Goal: Check status: Check status

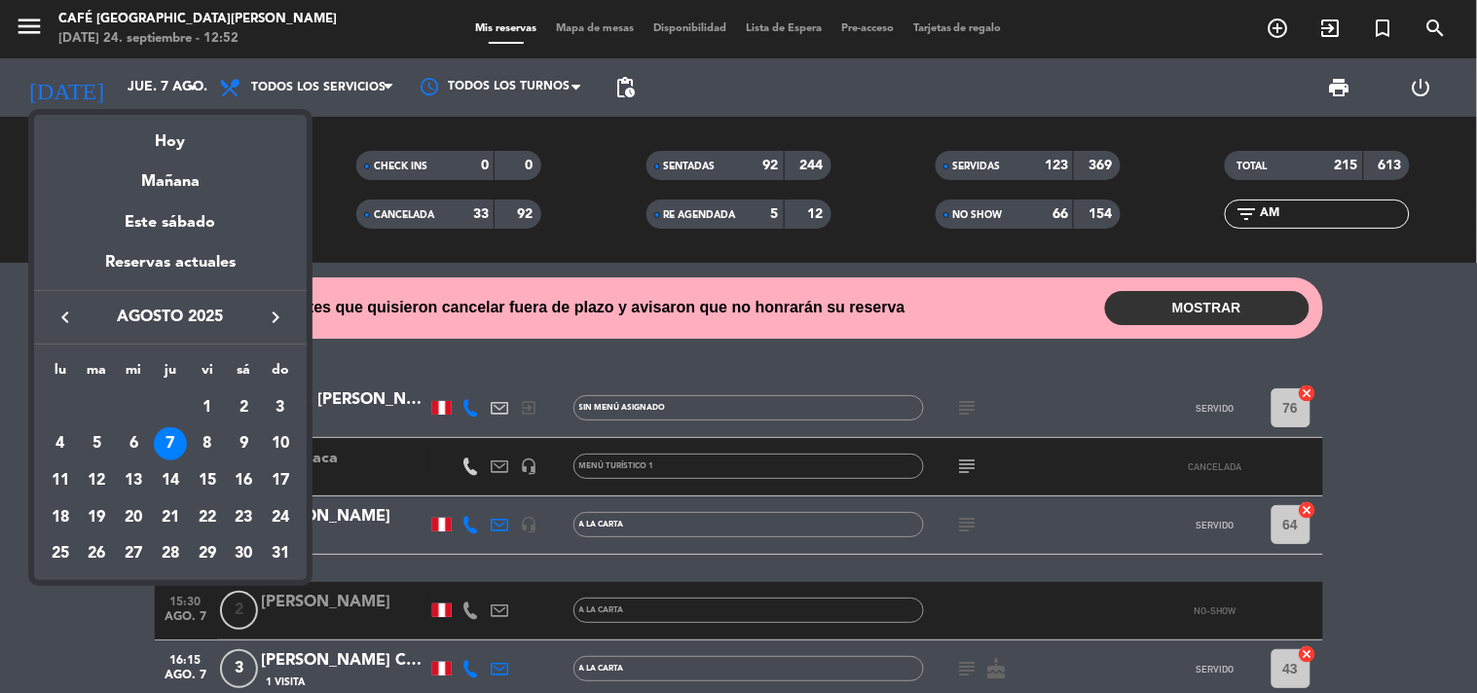
scroll to position [1443, 0]
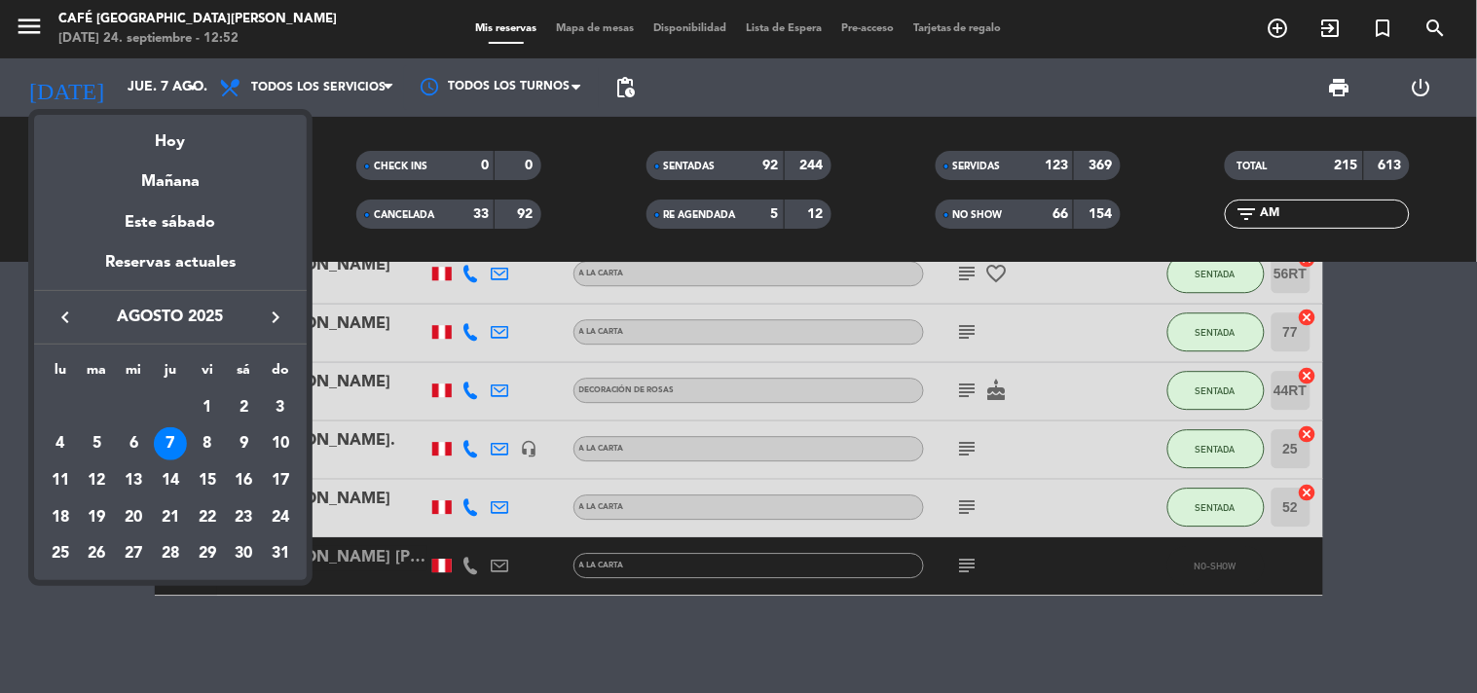
click at [280, 325] on icon "keyboard_arrow_right" at bounding box center [275, 317] width 23 height 23
click at [280, 324] on icon "keyboard_arrow_right" at bounding box center [275, 317] width 23 height 23
click at [63, 324] on icon "keyboard_arrow_left" at bounding box center [65, 317] width 23 height 23
click at [146, 553] on div "24" at bounding box center [133, 554] width 33 height 33
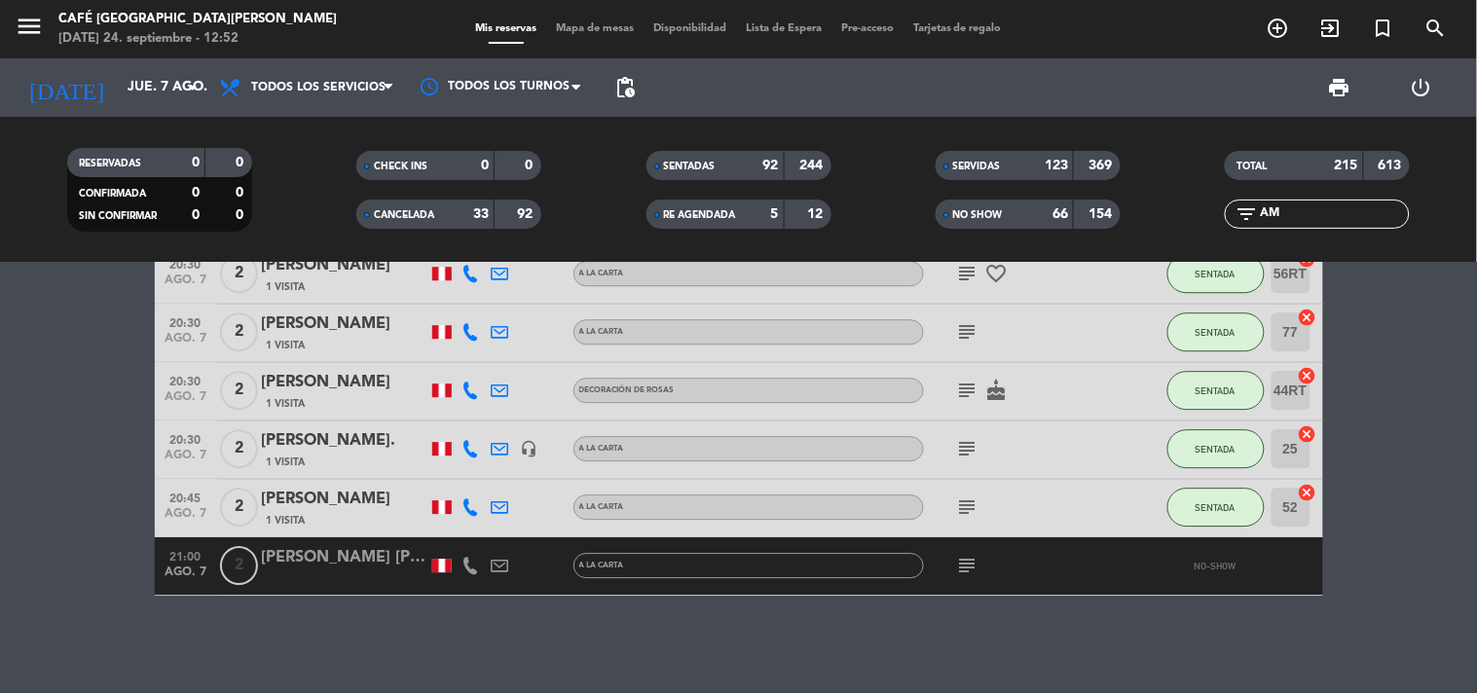
type input "[DATE]"
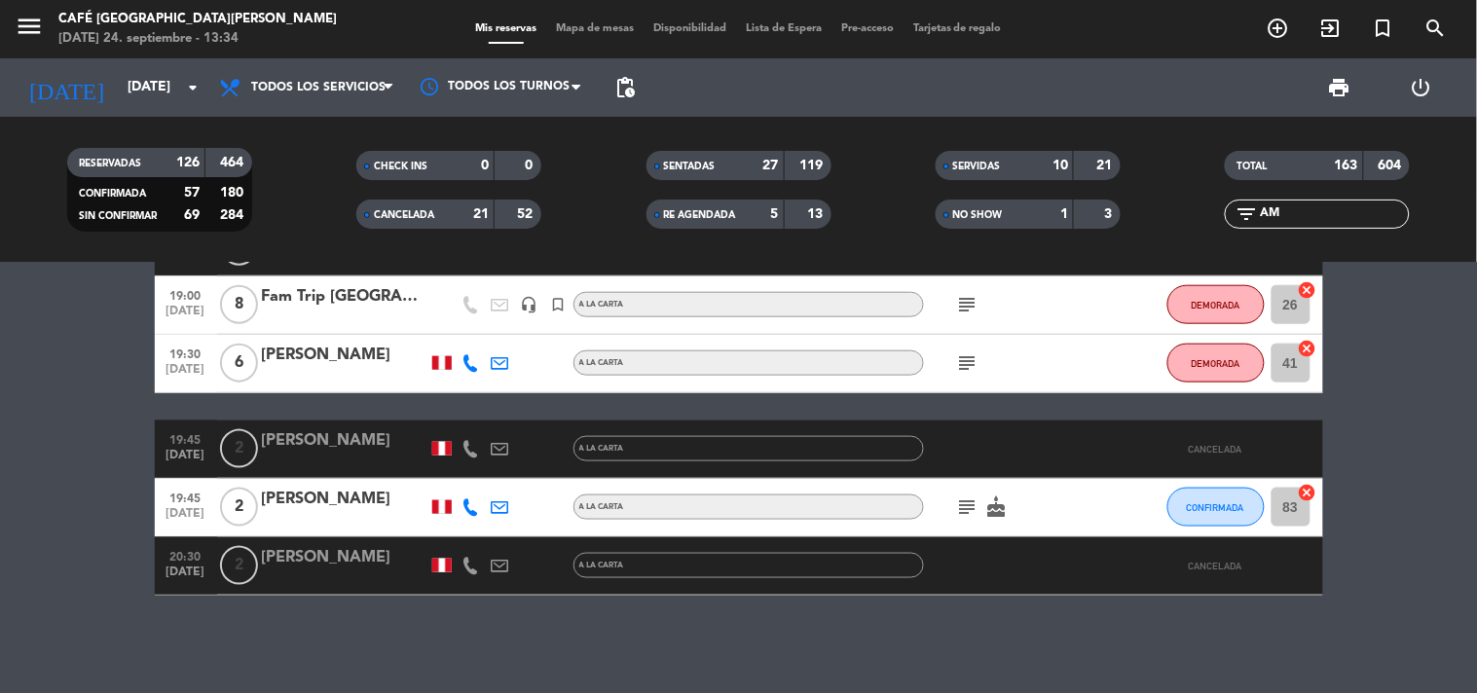
scroll to position [571, 0]
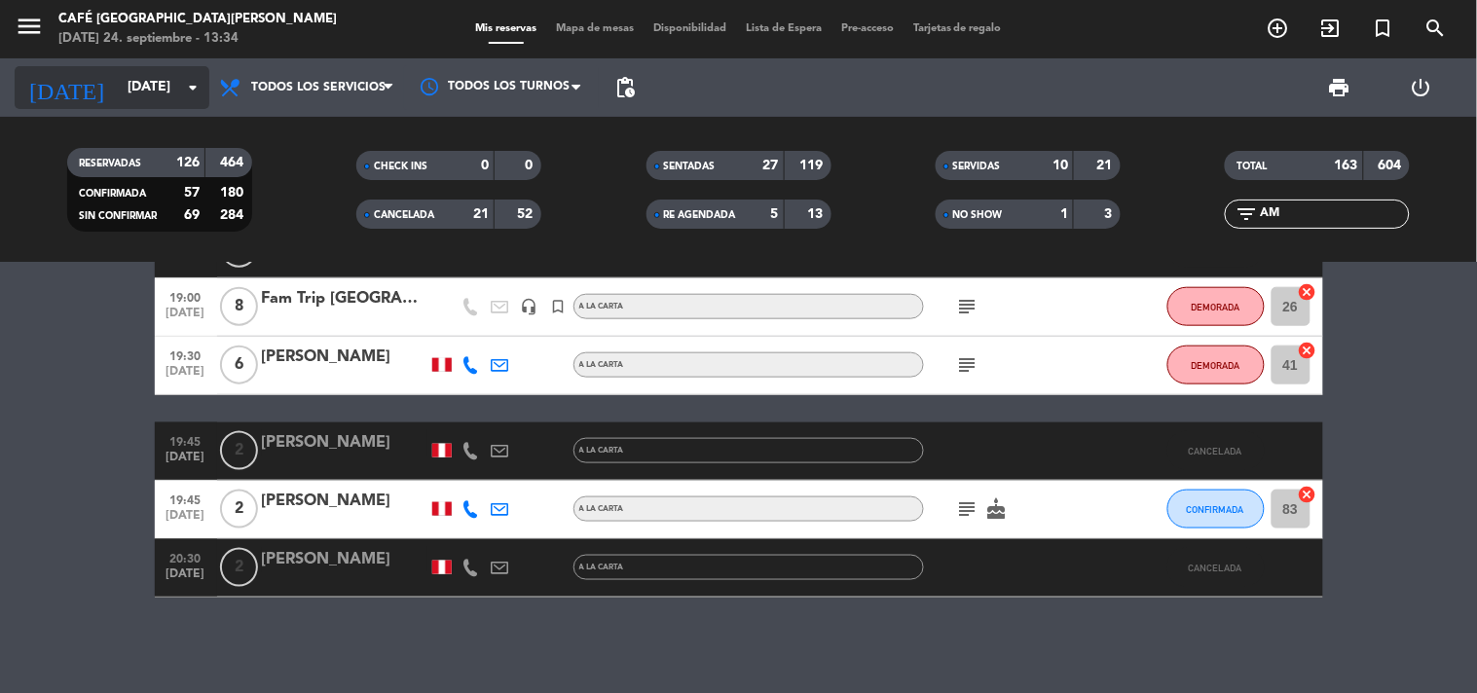
click at [130, 101] on input "[DATE]" at bounding box center [210, 87] width 185 height 35
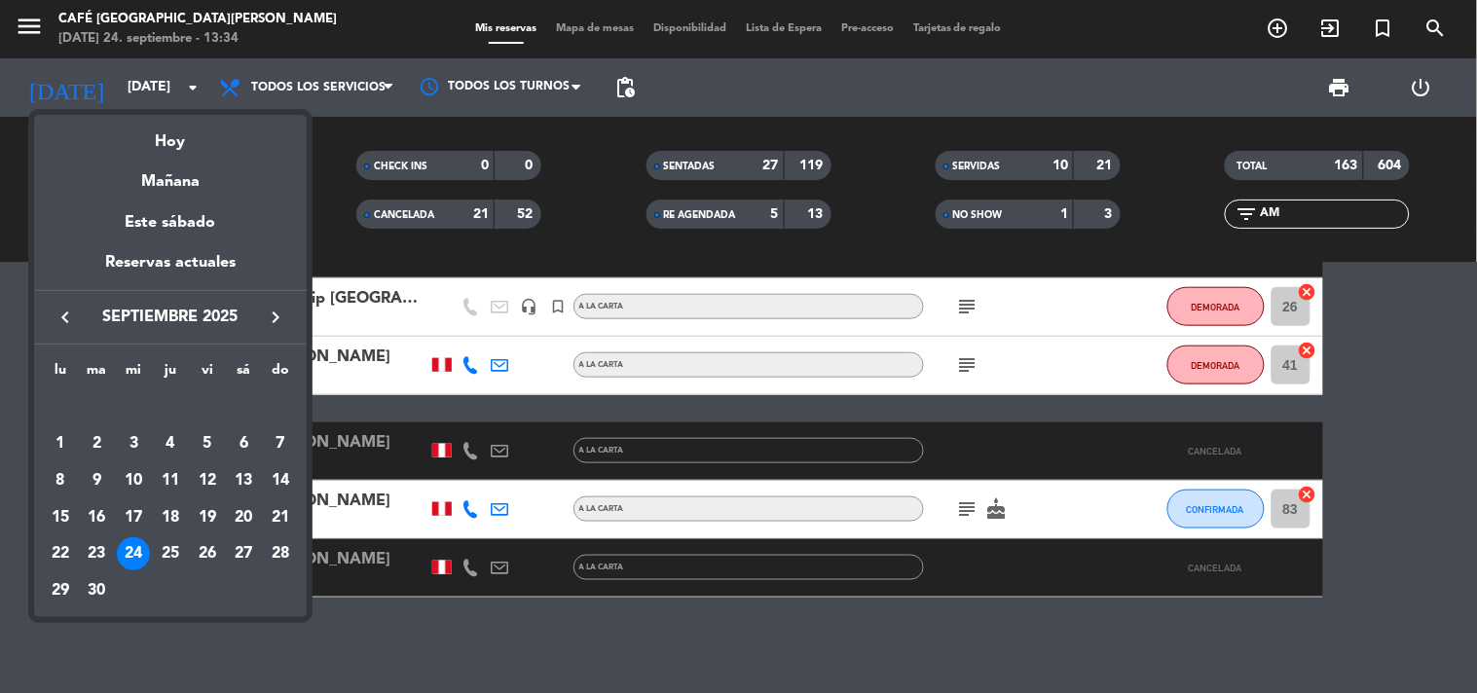
click at [1327, 218] on div at bounding box center [738, 346] width 1477 height 693
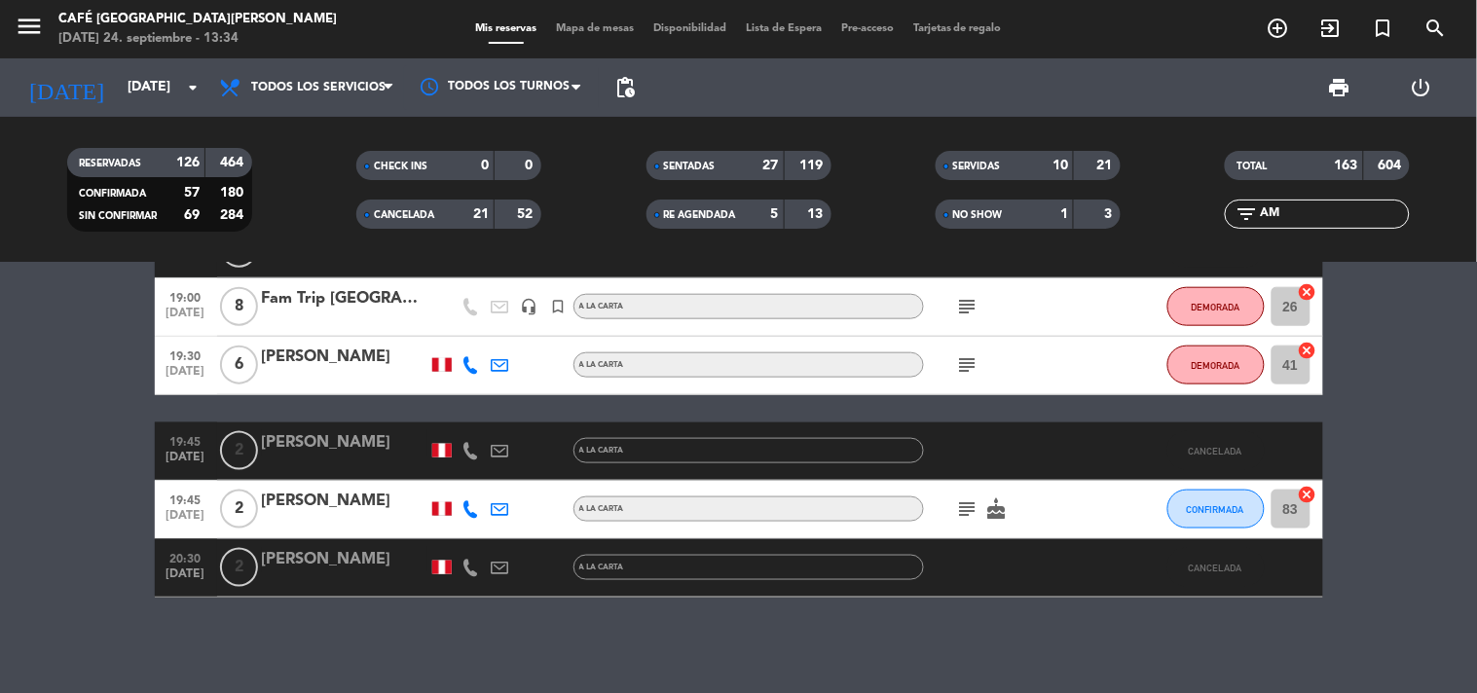
click at [1327, 218] on input "AM" at bounding box center [1333, 214] width 151 height 21
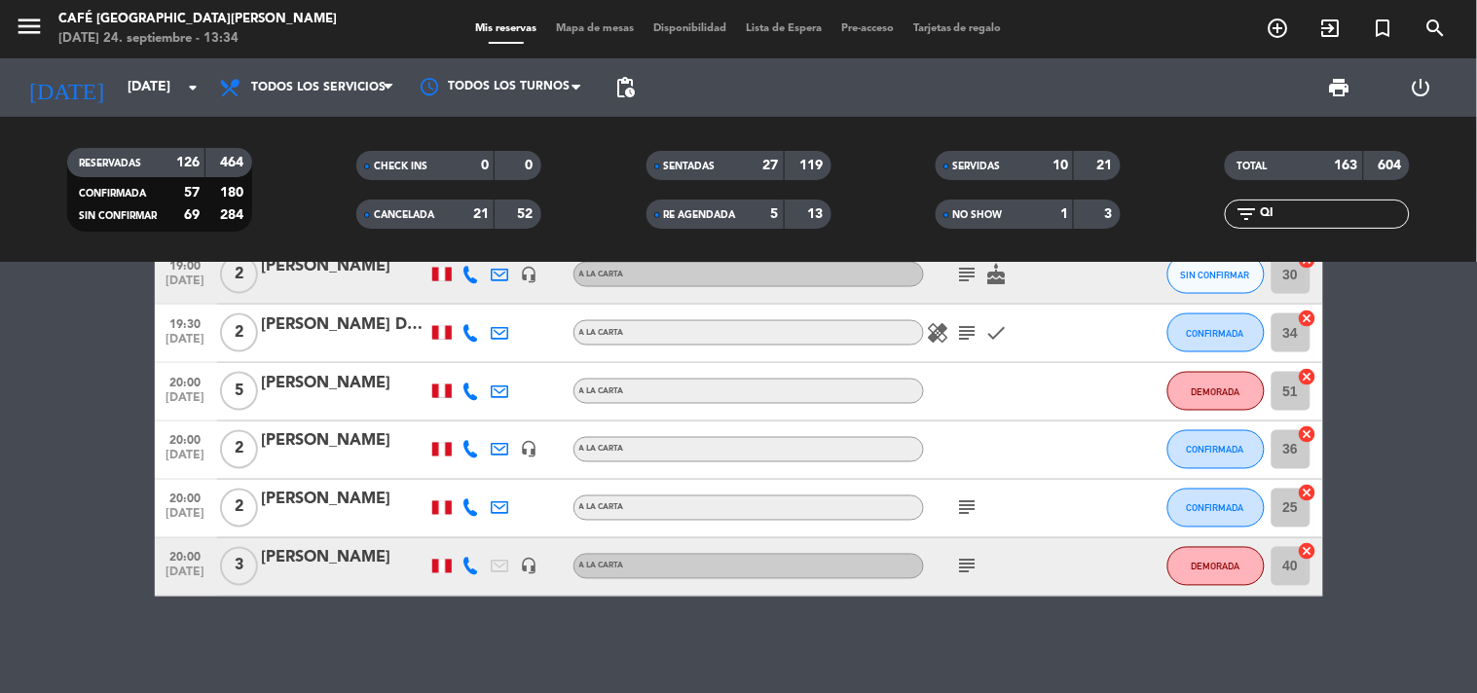
scroll to position [81, 0]
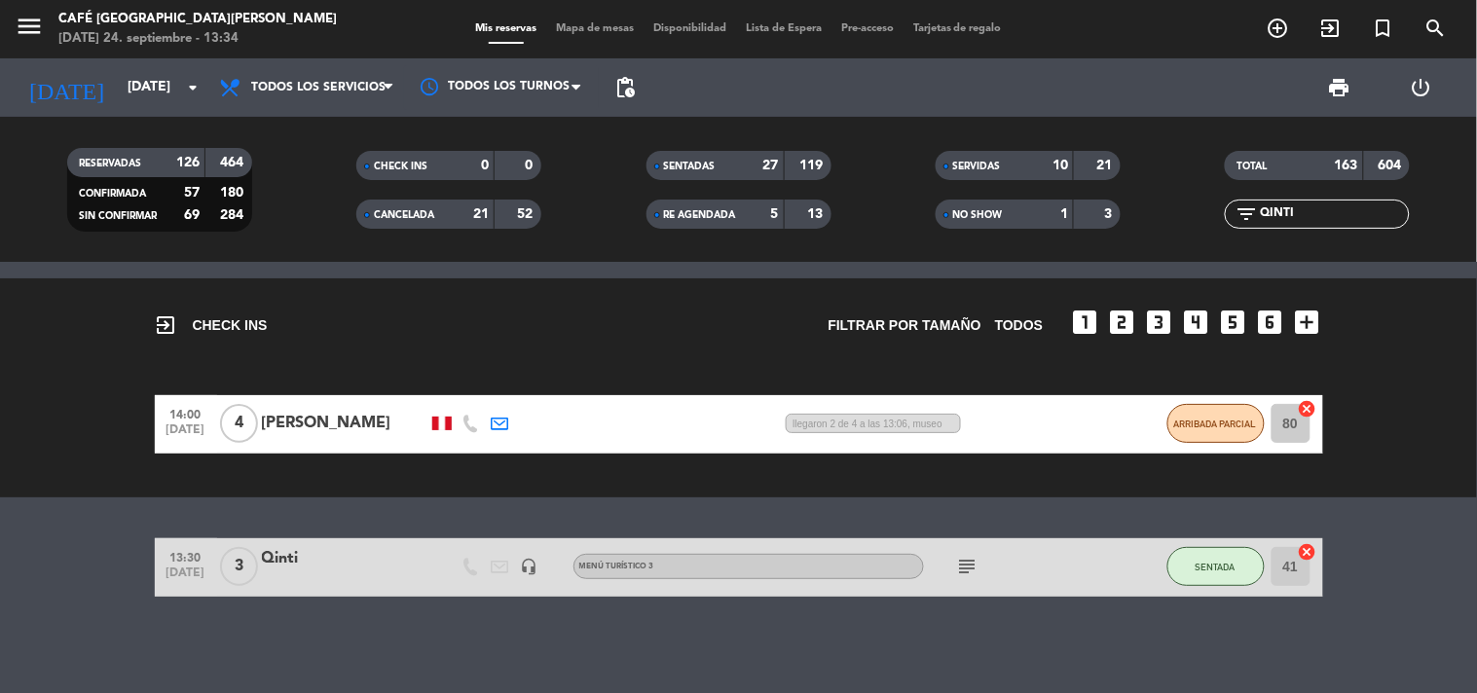
type input "QINTI"
click at [284, 562] on div "Qinti" at bounding box center [345, 558] width 166 height 25
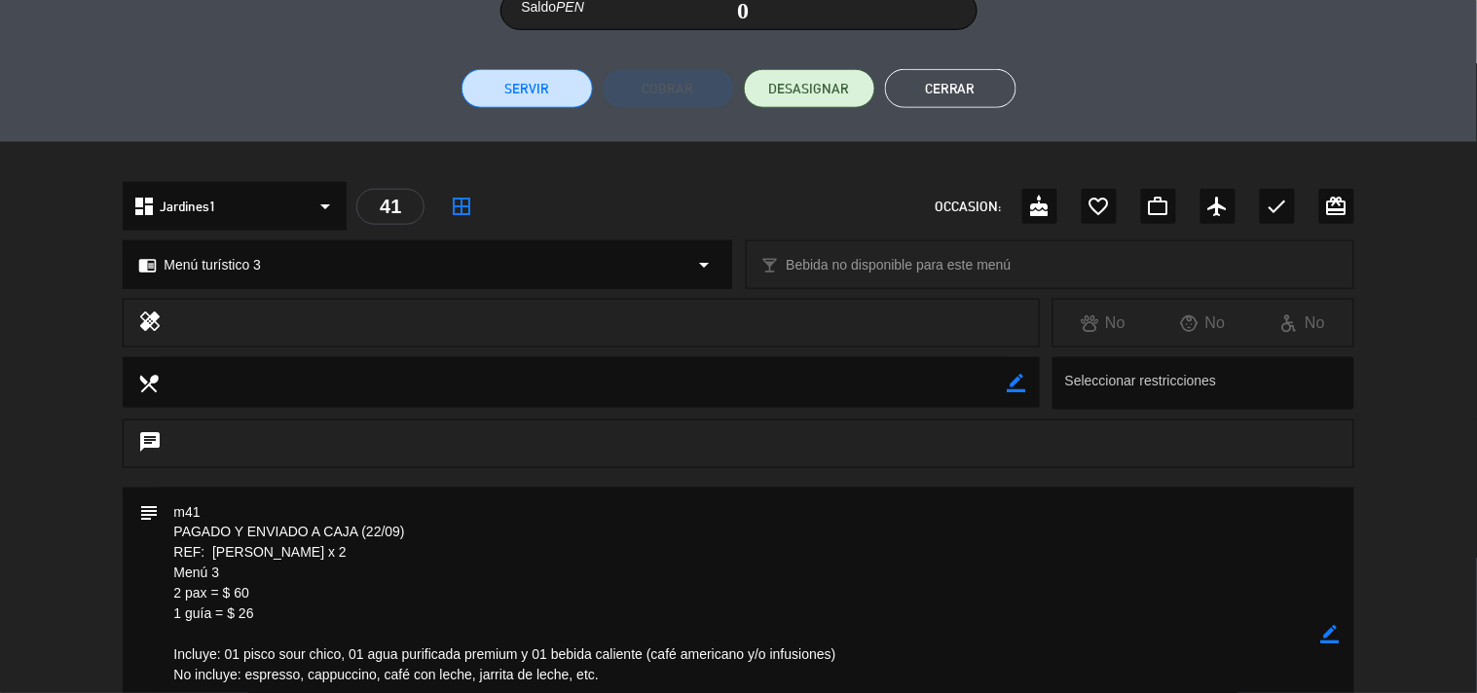
scroll to position [540, 0]
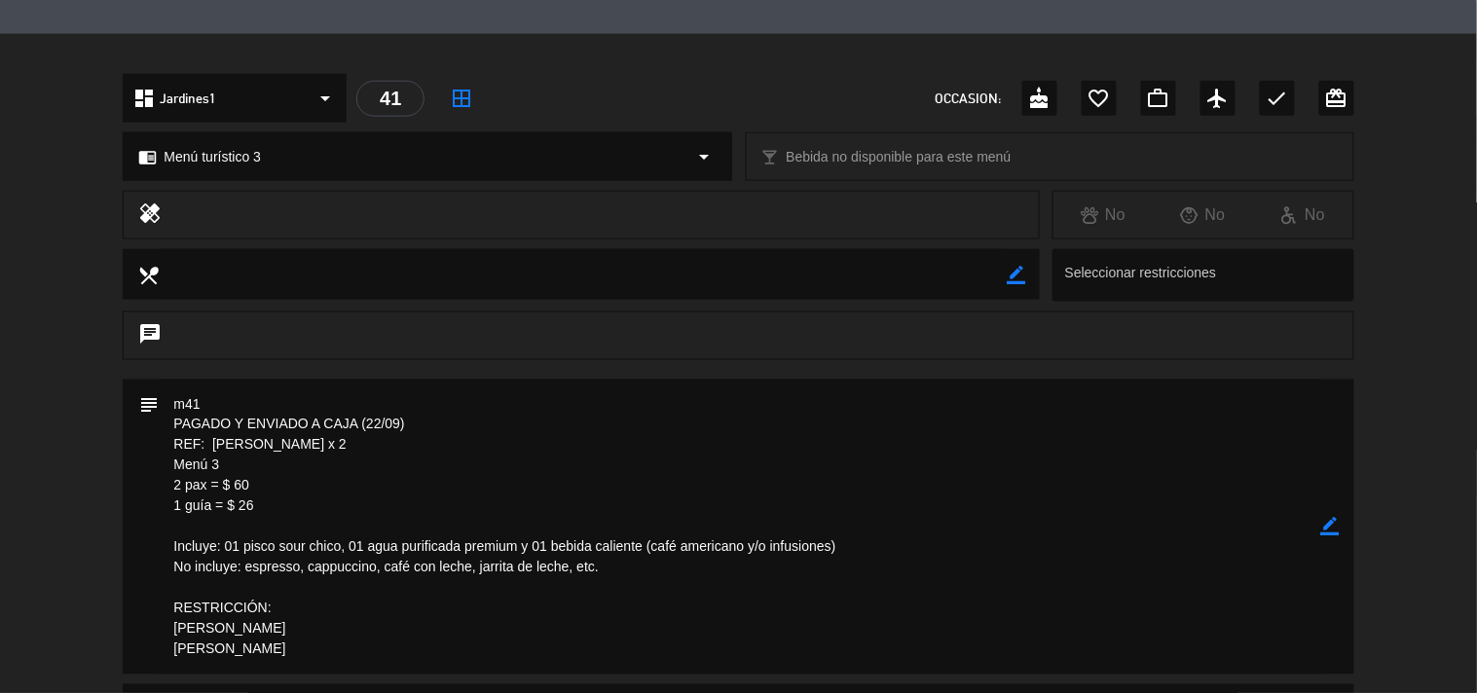
drag, startPoint x: 334, startPoint y: 451, endPoint x: 209, endPoint y: 443, distance: 124.9
click at [209, 443] on textarea at bounding box center [740, 527] width 1162 height 295
